Goal: Check status: Check status

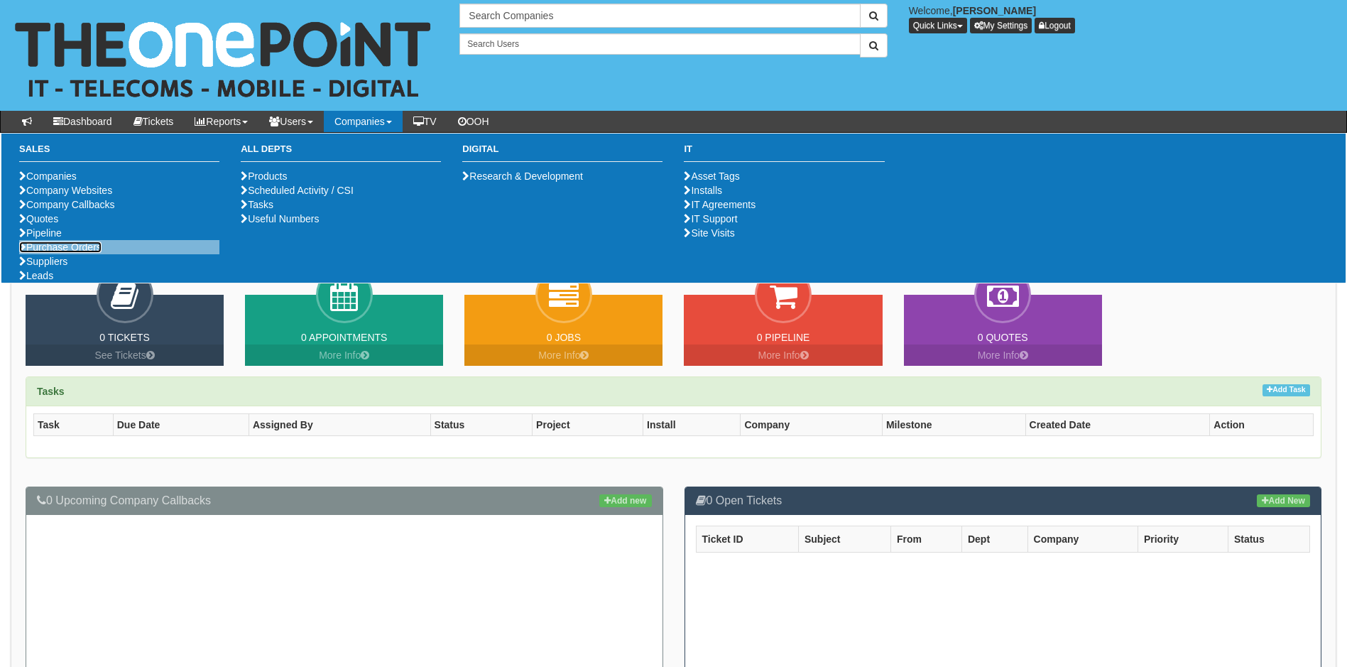
click at [83, 253] on link "Purchase Orders" at bounding box center [60, 246] width 82 height 11
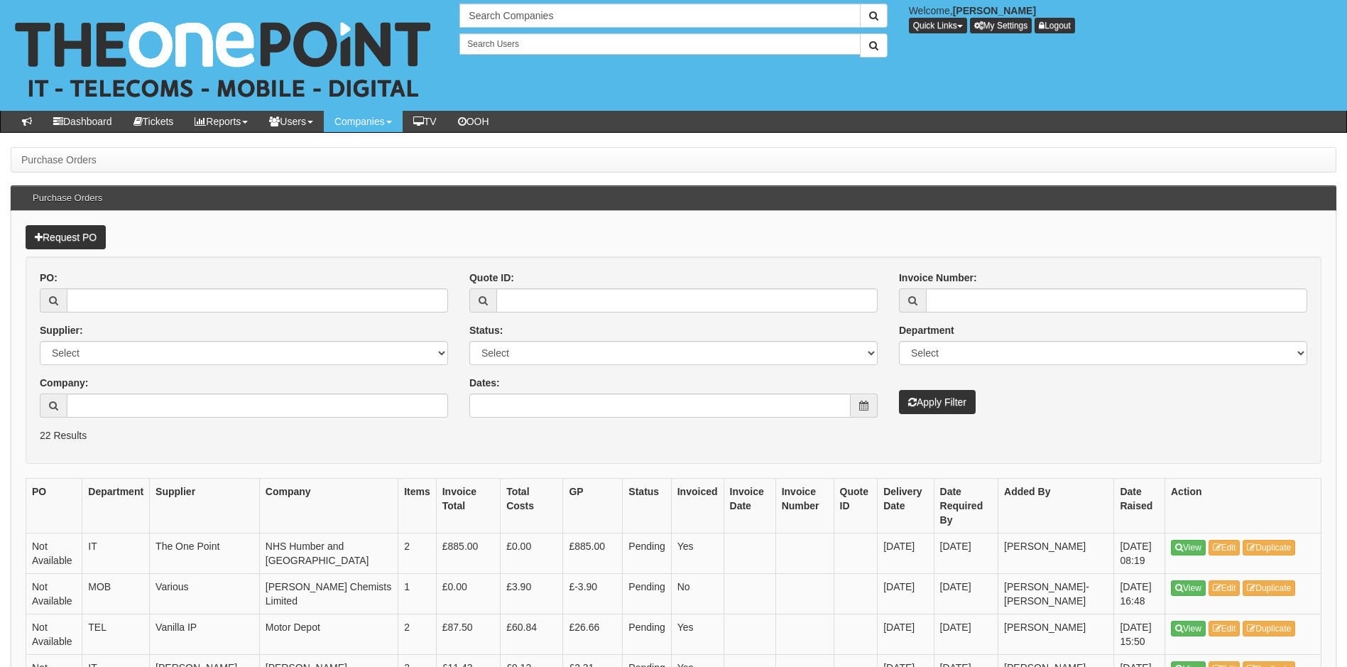
click at [117, 288] on div "PO:" at bounding box center [244, 292] width 408 height 42
click at [119, 297] on input "PO:" at bounding box center [257, 300] width 381 height 24
type input "19386"
click at [899, 390] on button "Apply Filter" at bounding box center [937, 402] width 77 height 24
